Goal: Information Seeking & Learning: Check status

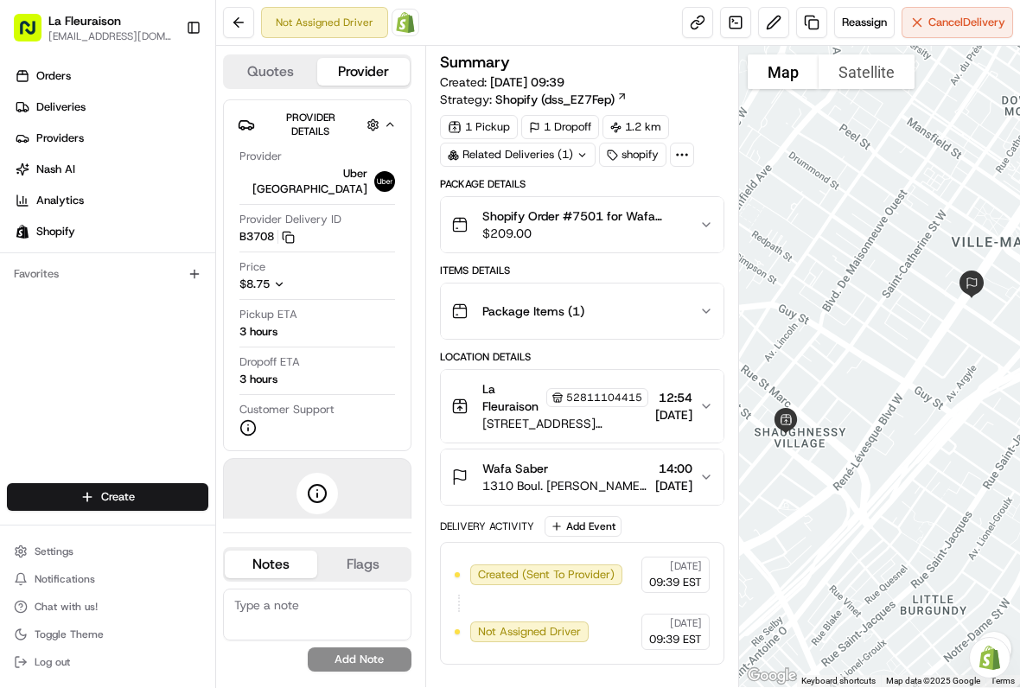
click at [959, 25] on span "Cancel Delivery" at bounding box center [966, 23] width 77 height 16
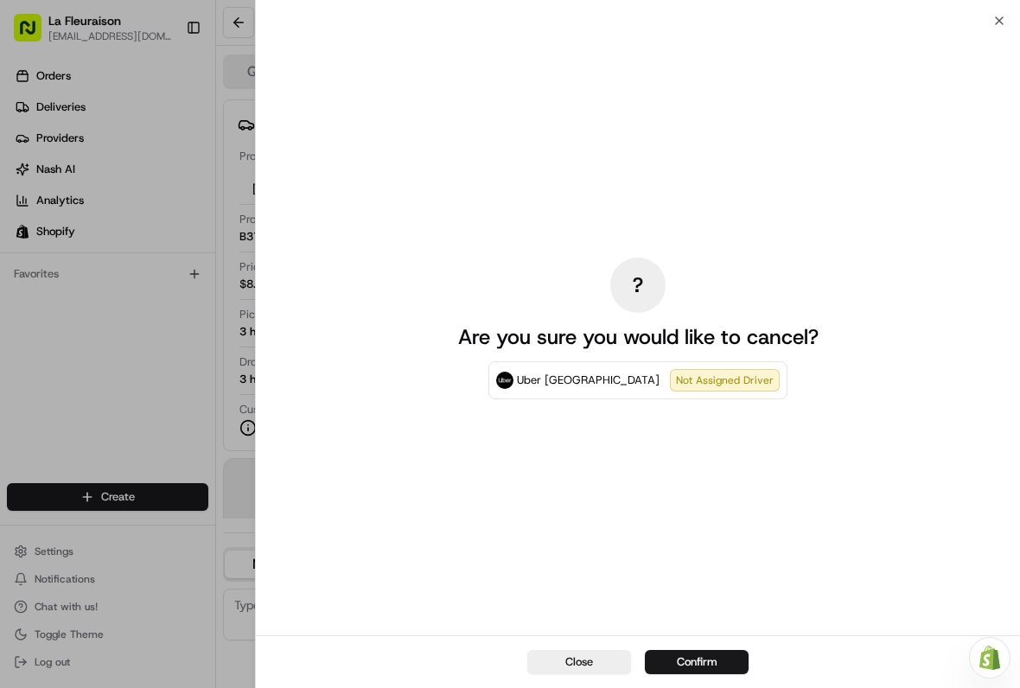
click at [706, 663] on button "Confirm" at bounding box center [697, 662] width 104 height 24
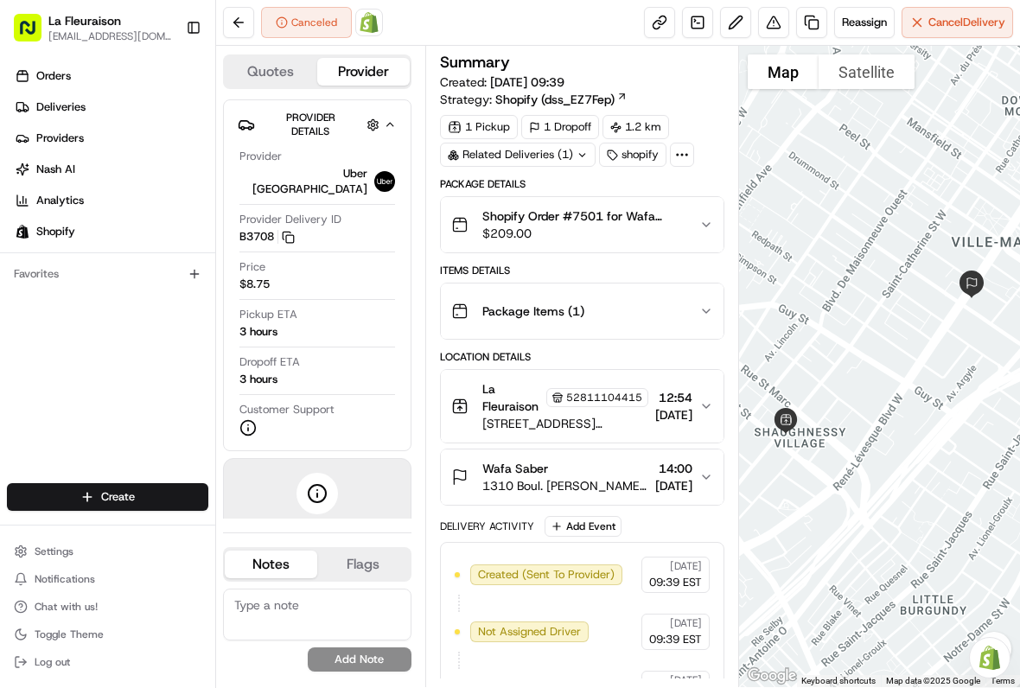
click at [124, 98] on link "Deliveries" at bounding box center [111, 107] width 208 height 28
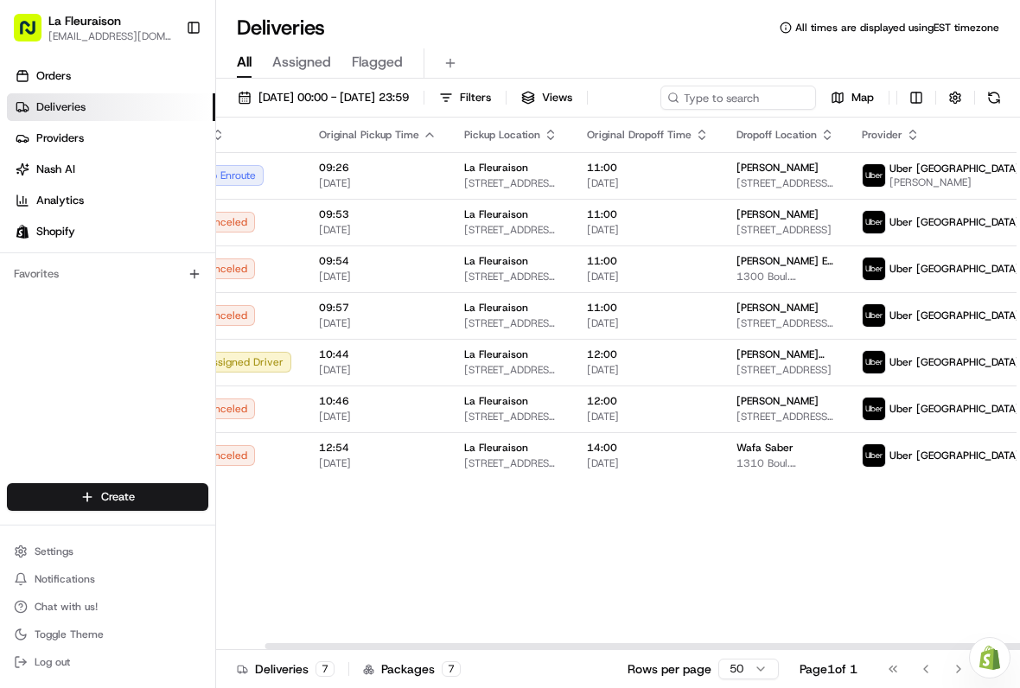
scroll to position [0, 51]
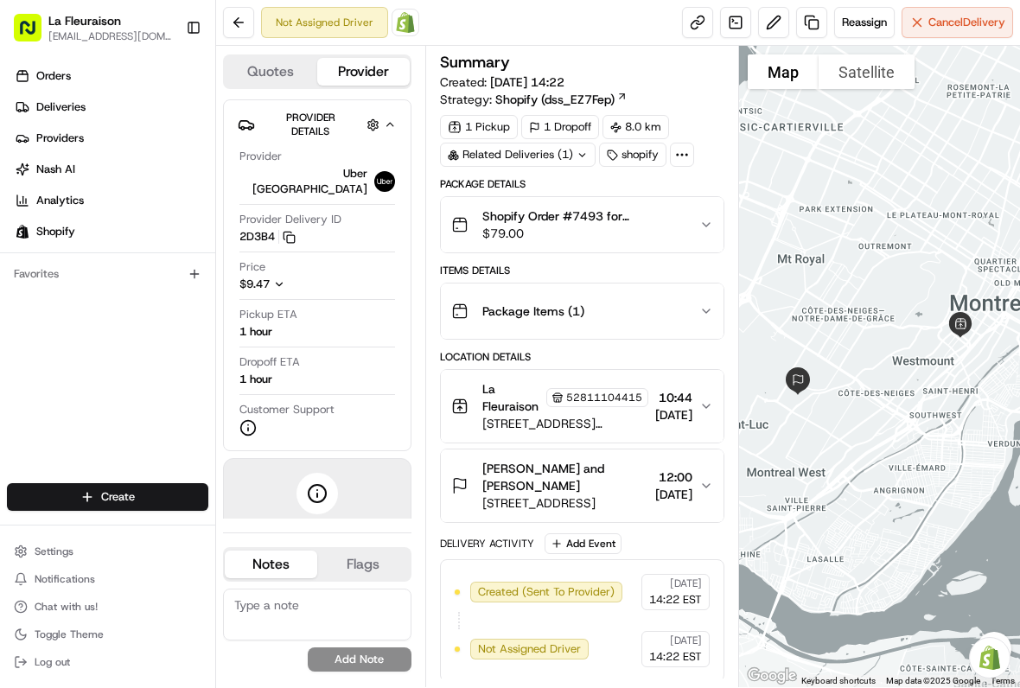
click at [106, 97] on link "Deliveries" at bounding box center [111, 107] width 208 height 28
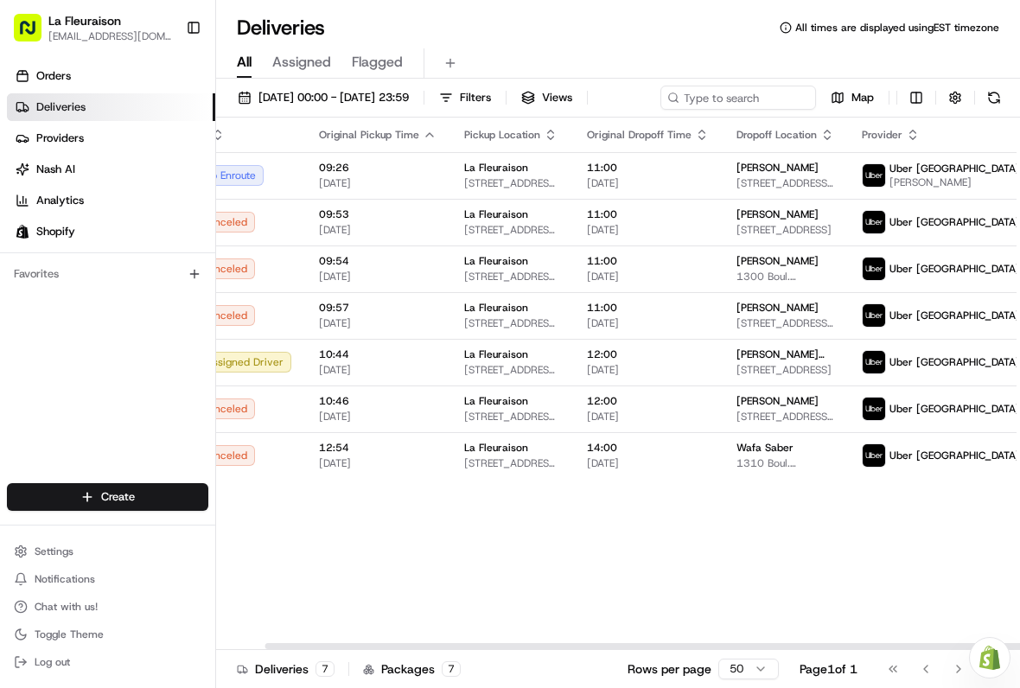
scroll to position [0, 51]
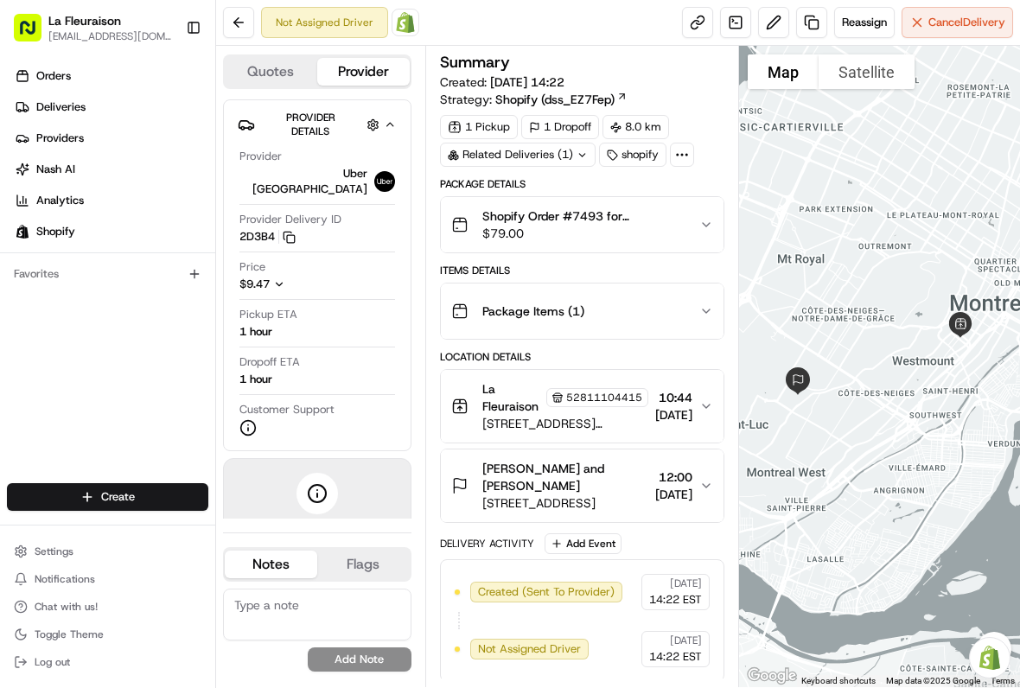
click at [961, 16] on span "Cancel Delivery" at bounding box center [966, 23] width 77 height 16
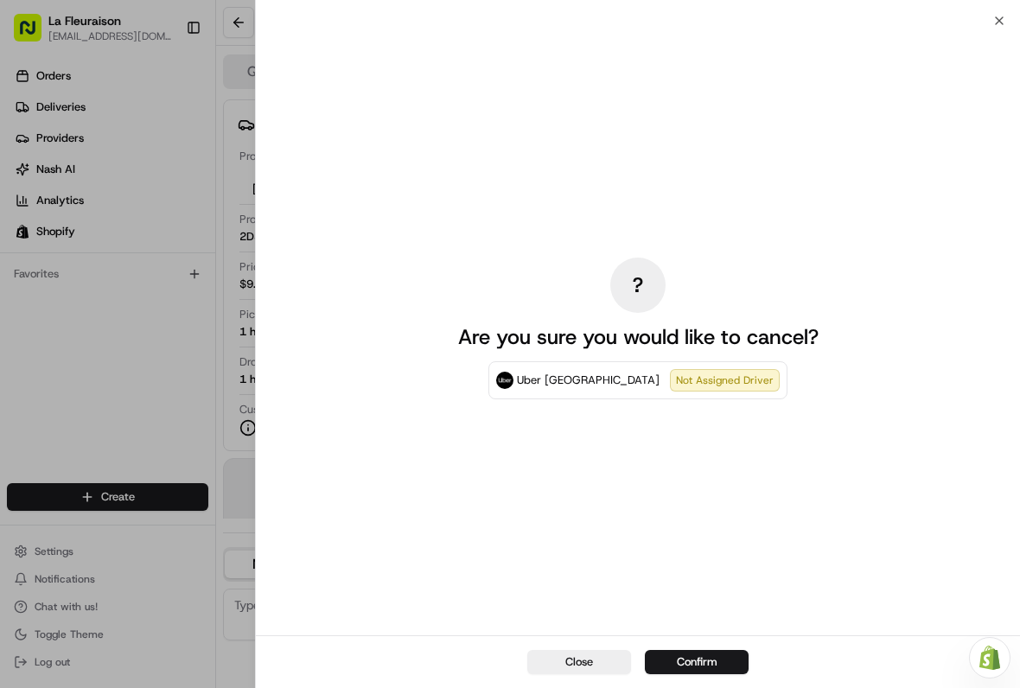
click at [710, 658] on button "Confirm" at bounding box center [697, 662] width 104 height 24
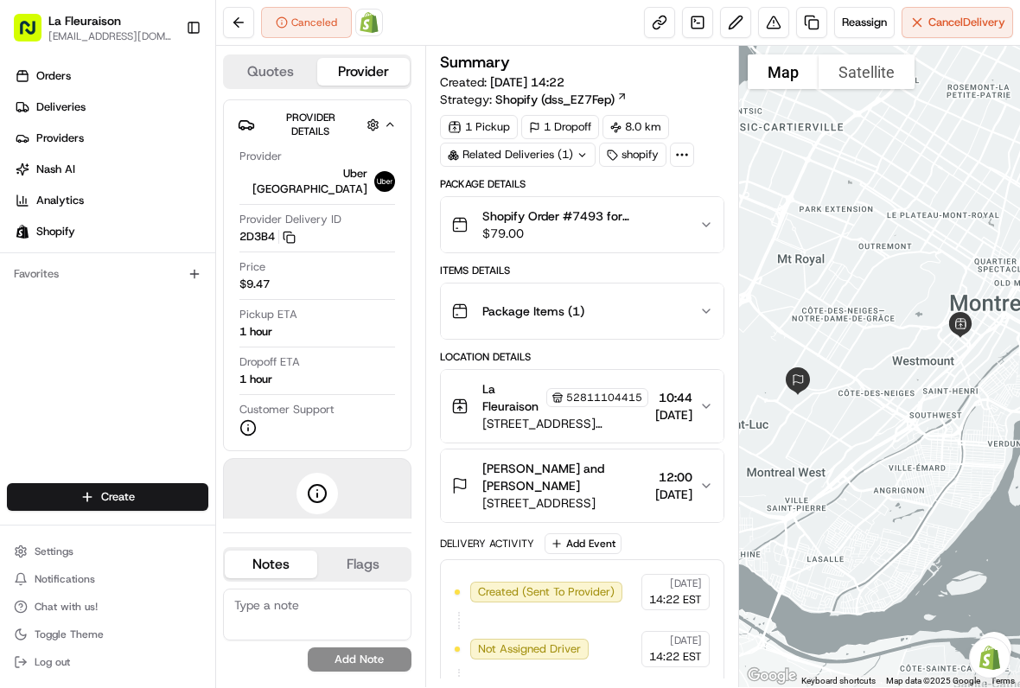
click at [117, 107] on link "Deliveries" at bounding box center [111, 107] width 208 height 28
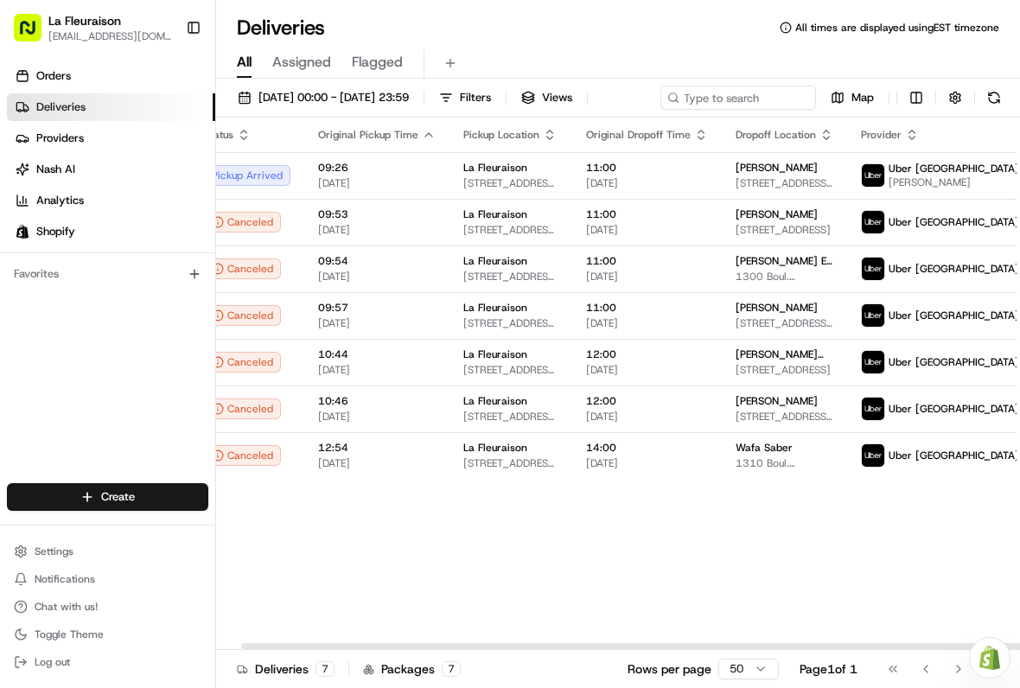
scroll to position [0, 25]
click at [631, 175] on span "11:00" at bounding box center [648, 168] width 122 height 14
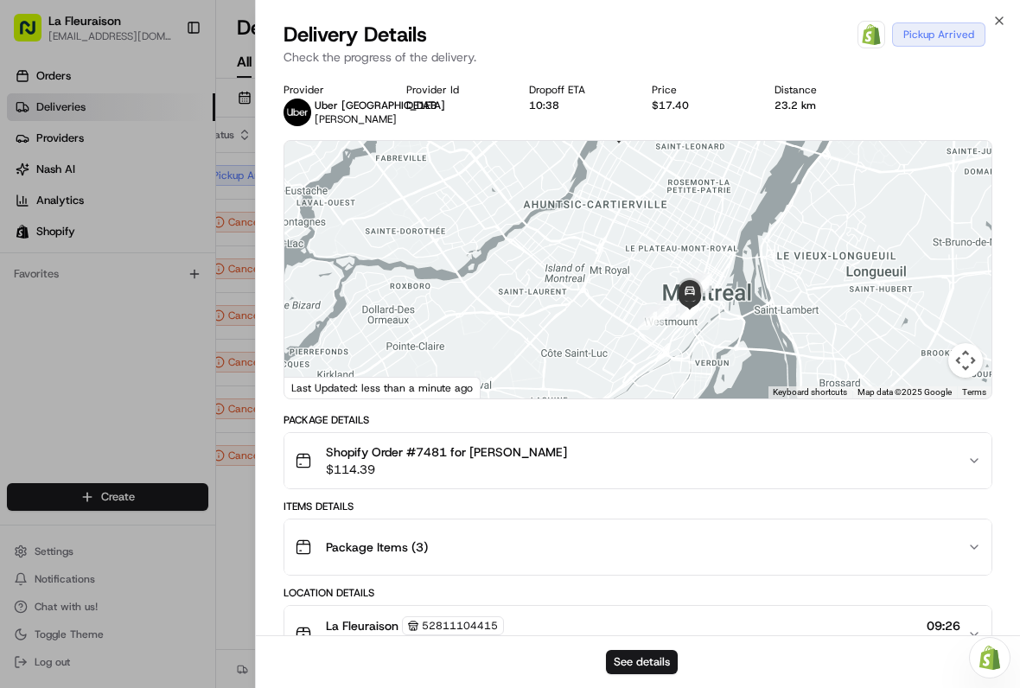
click at [965, 347] on button "Map camera controls" at bounding box center [965, 360] width 35 height 35
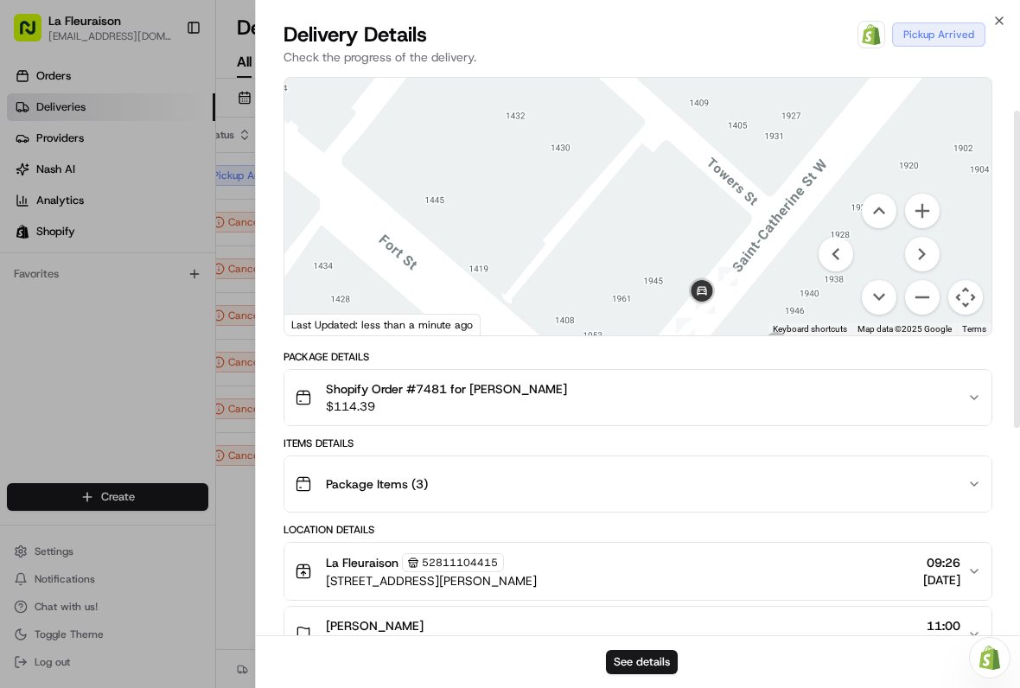
scroll to position [68, 0]
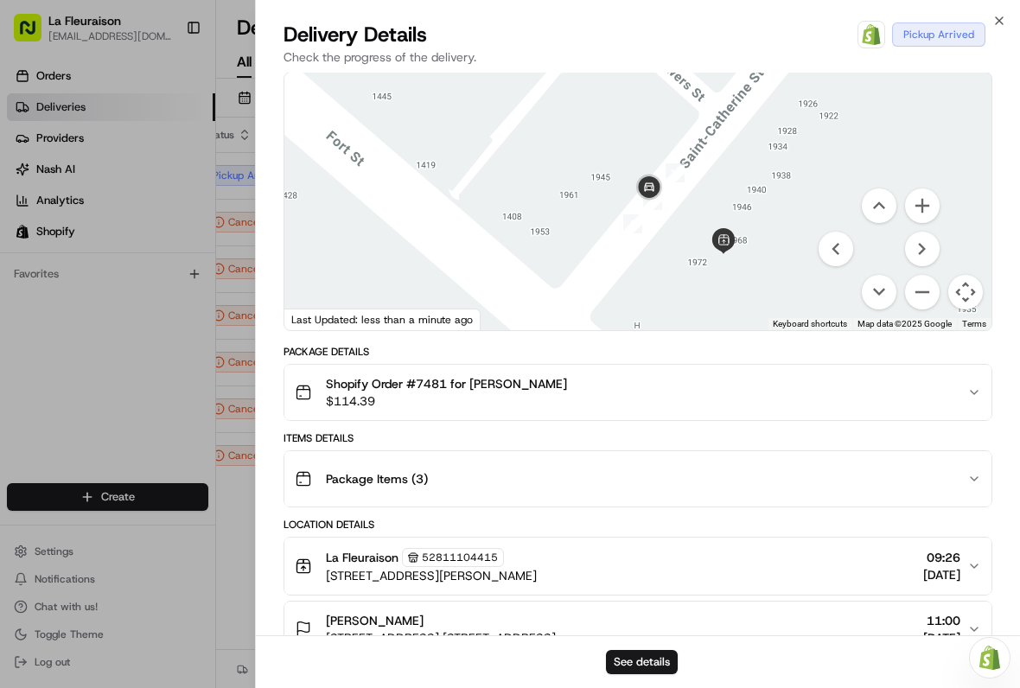
click at [130, 412] on div at bounding box center [510, 344] width 1020 height 688
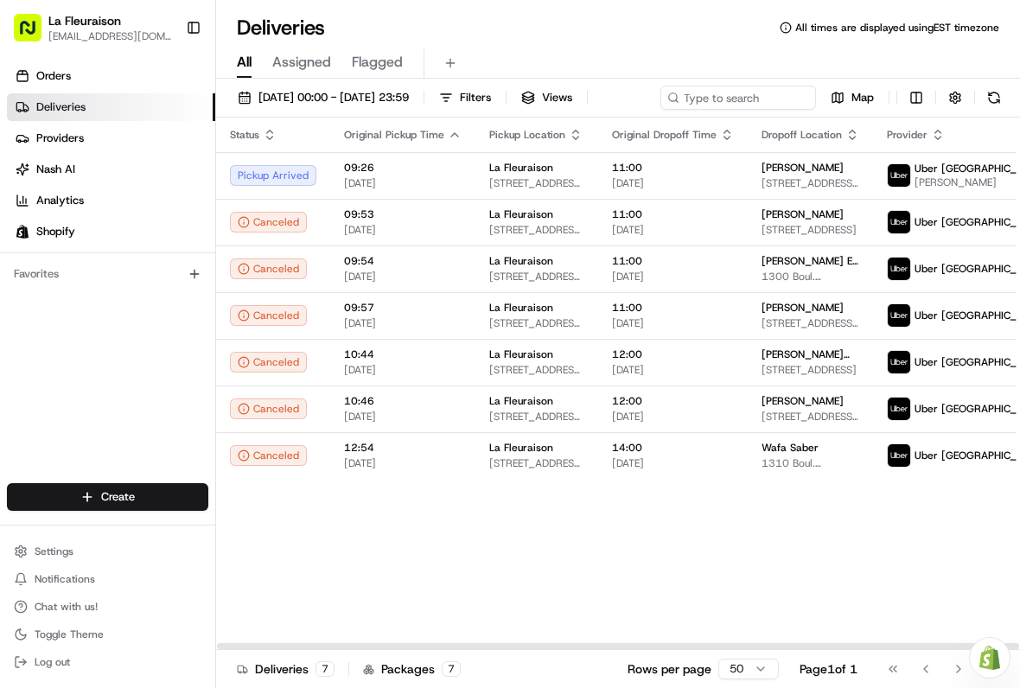
scroll to position [0, 0]
click at [786, 175] on span "[PERSON_NAME]" at bounding box center [802, 168] width 82 height 14
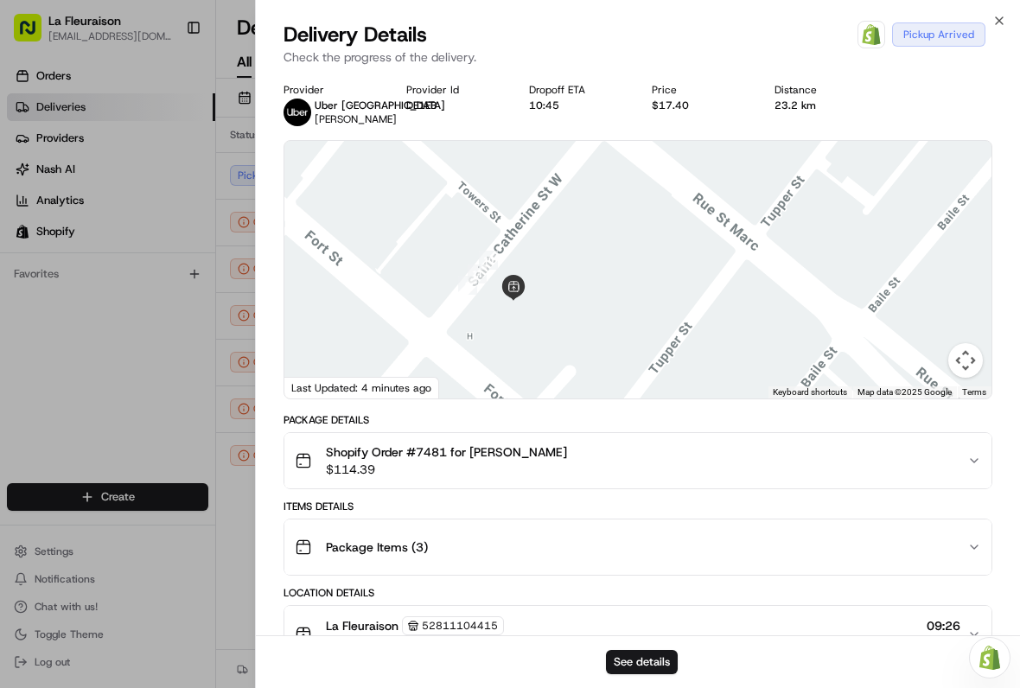
click at [130, 383] on div at bounding box center [510, 344] width 1020 height 688
click at [129, 383] on div "Orders Deliveries Providers Nash AI Analytics Shopify Favorites" at bounding box center [107, 274] width 215 height 438
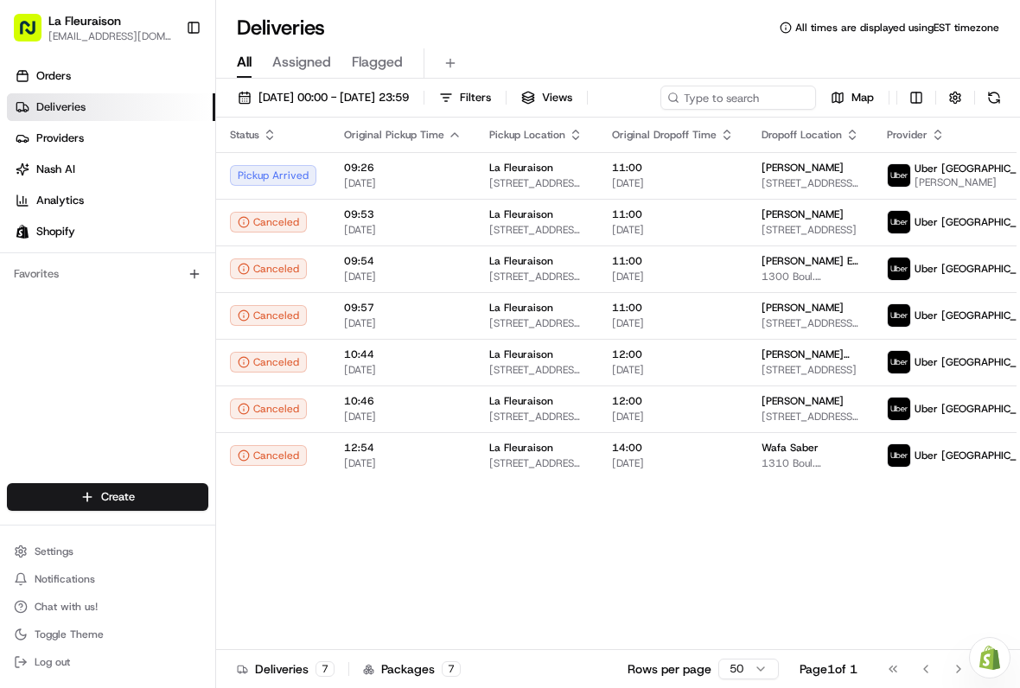
click at [125, 391] on div "Orders Deliveries Providers Nash AI Analytics Shopify Favorites" at bounding box center [107, 274] width 215 height 438
click at [982, 110] on button at bounding box center [994, 98] width 24 height 24
click at [766, 175] on span "[PERSON_NAME]" at bounding box center [802, 168] width 82 height 14
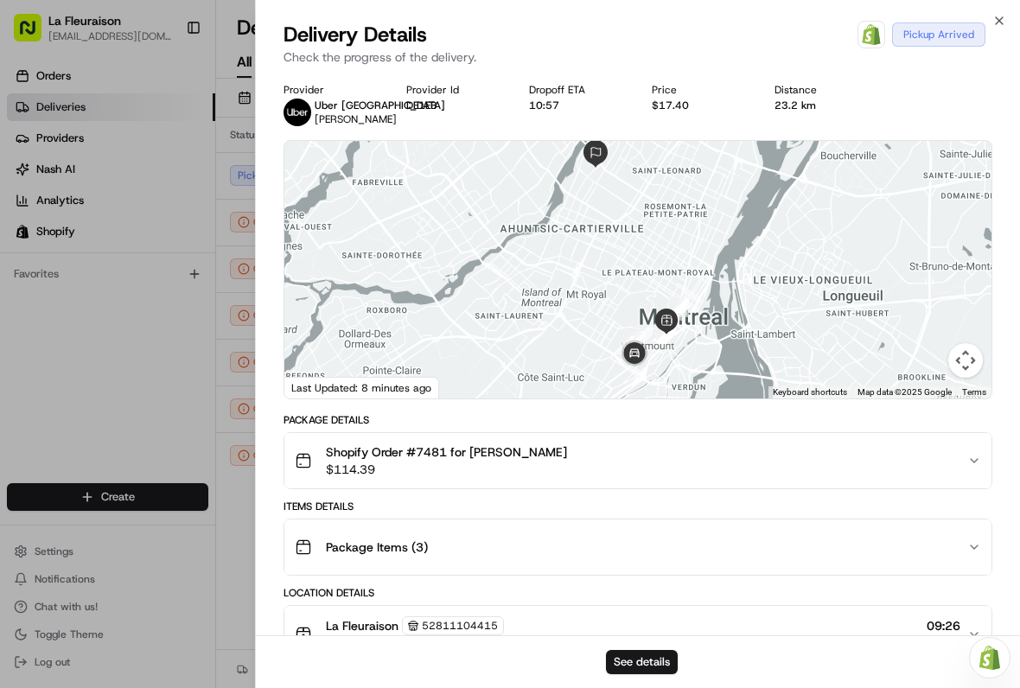
click at [149, 359] on div at bounding box center [510, 344] width 1020 height 688
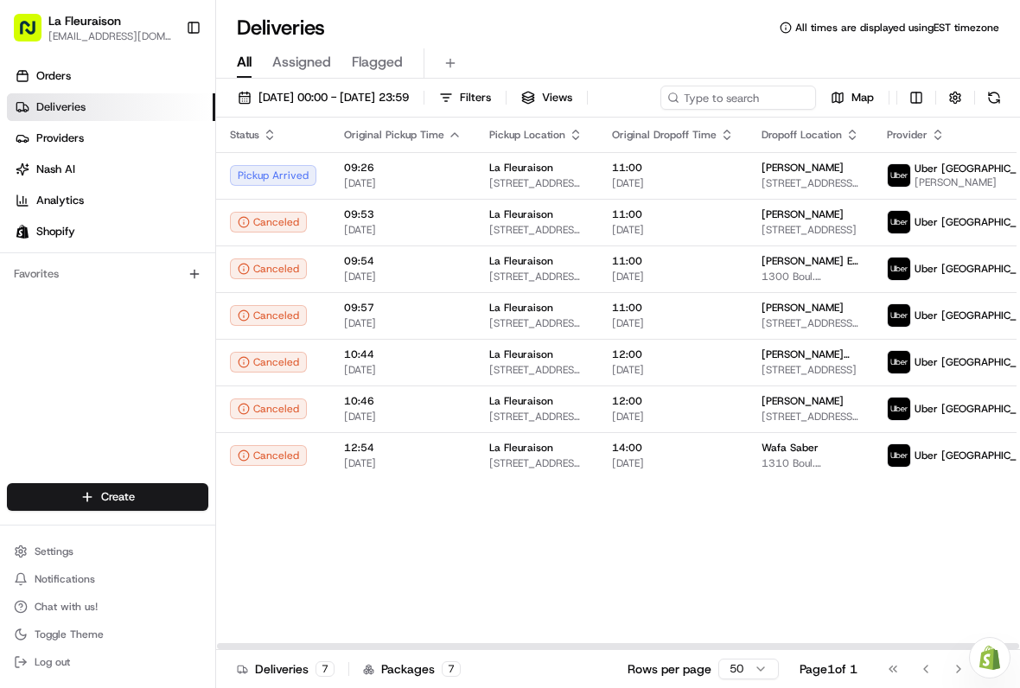
click at [916, 175] on span "Uber [GEOGRAPHIC_DATA]" at bounding box center [979, 169] width 130 height 14
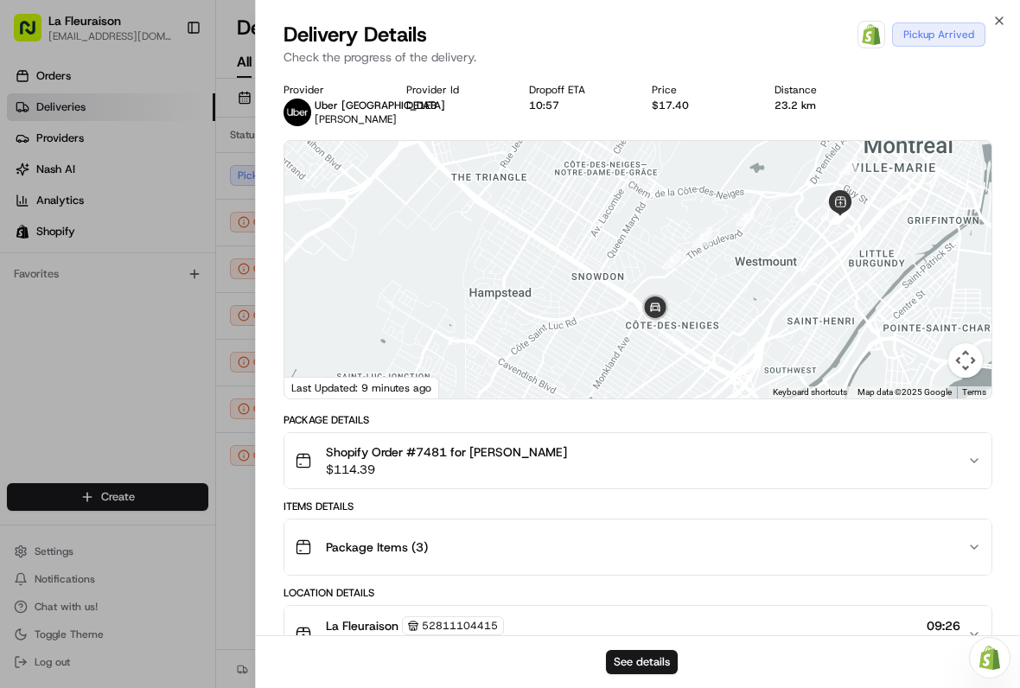
click at [127, 411] on div at bounding box center [510, 344] width 1020 height 688
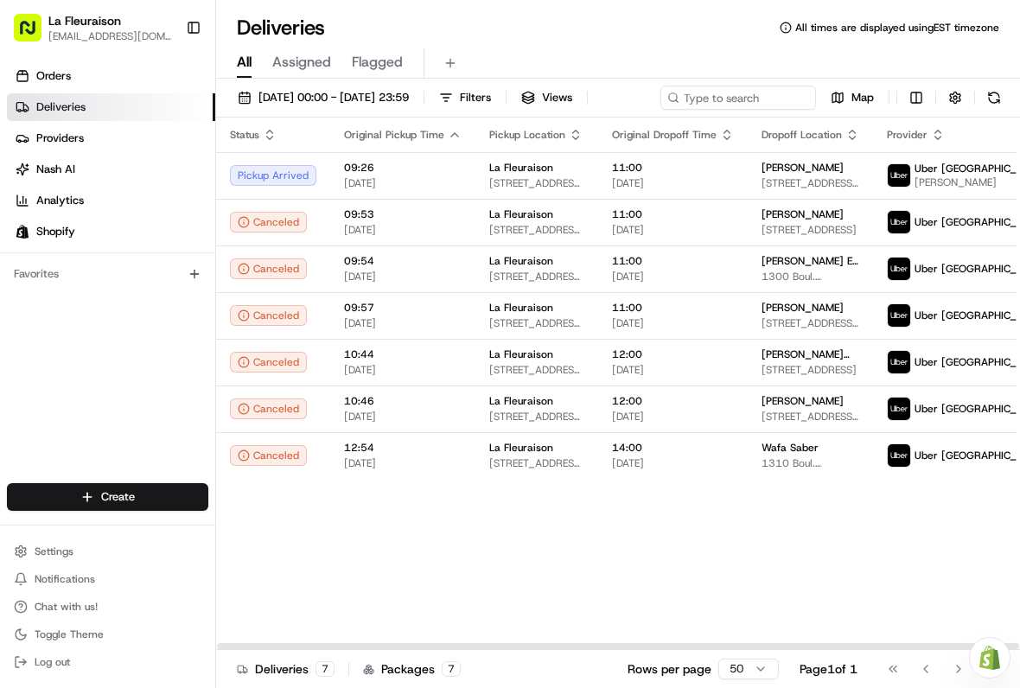
click at [531, 175] on span "La Fleuraison" at bounding box center [521, 168] width 64 height 14
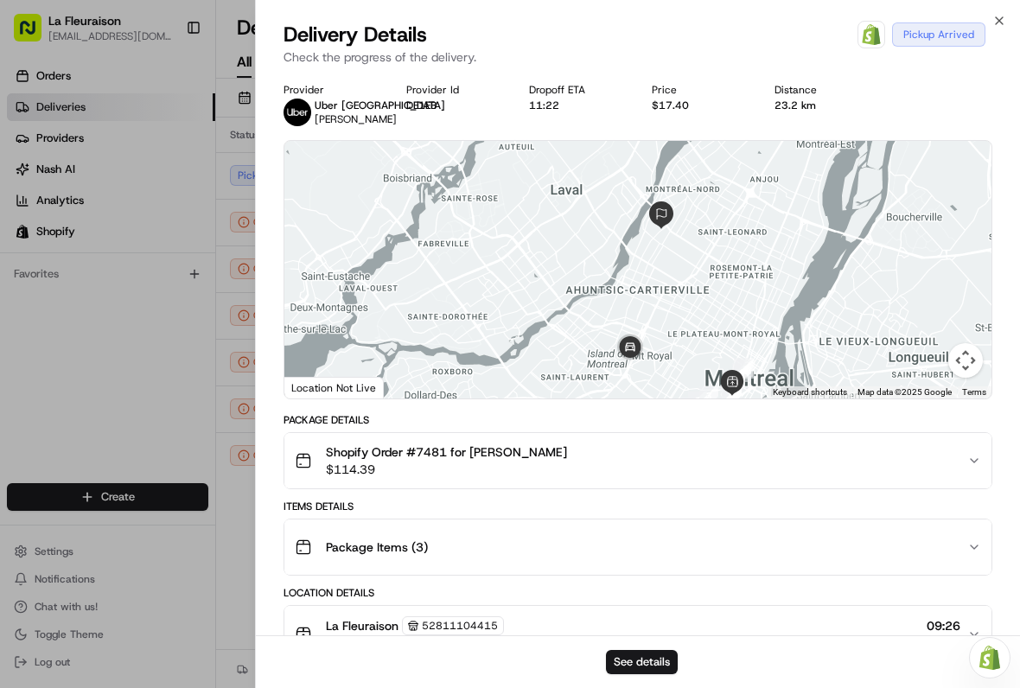
click at [120, 371] on div at bounding box center [510, 344] width 1020 height 688
